Goal: Information Seeking & Learning: Learn about a topic

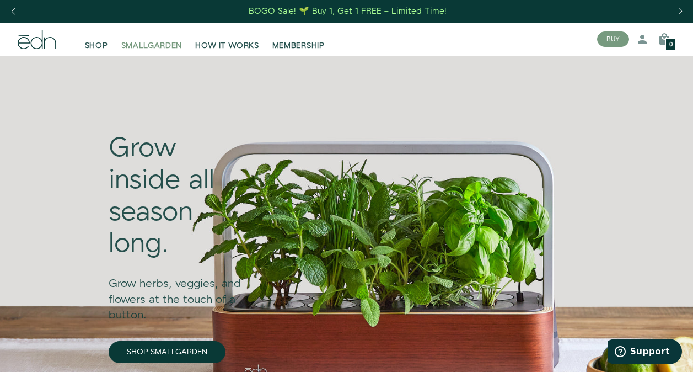
click at [140, 41] on span "SMALLGARDEN" at bounding box center [151, 45] width 61 height 11
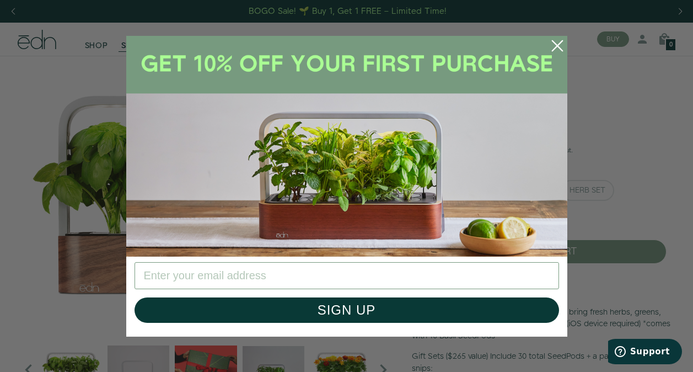
click at [557, 47] on circle "Close dialog" at bounding box center [557, 46] width 24 height 24
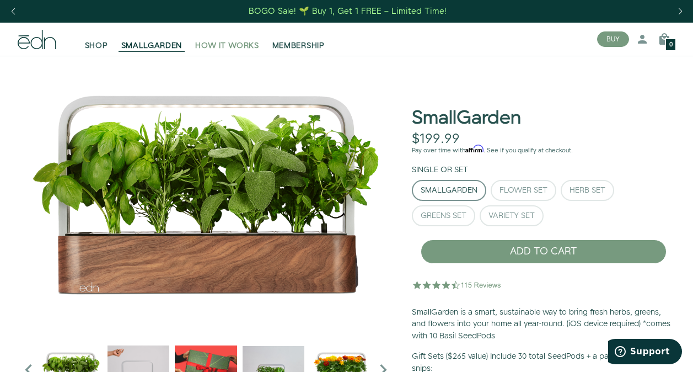
click at [235, 42] on span "HOW IT WORKS" at bounding box center [226, 45] width 63 height 11
